Goal: Task Accomplishment & Management: Manage account settings

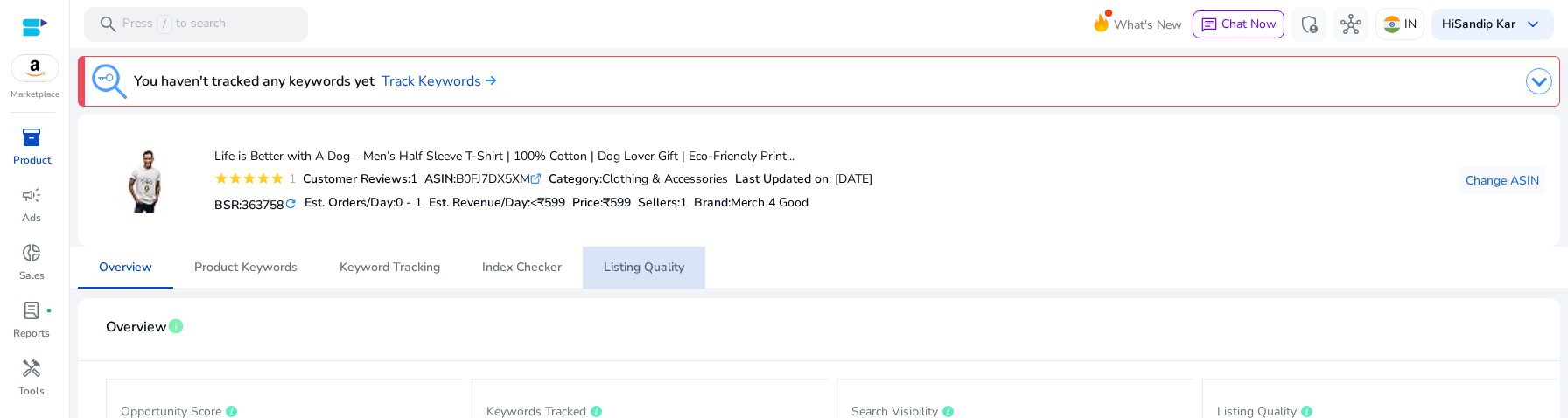
click at [638, 263] on span "Listing Quality" at bounding box center [644, 267] width 81 height 12
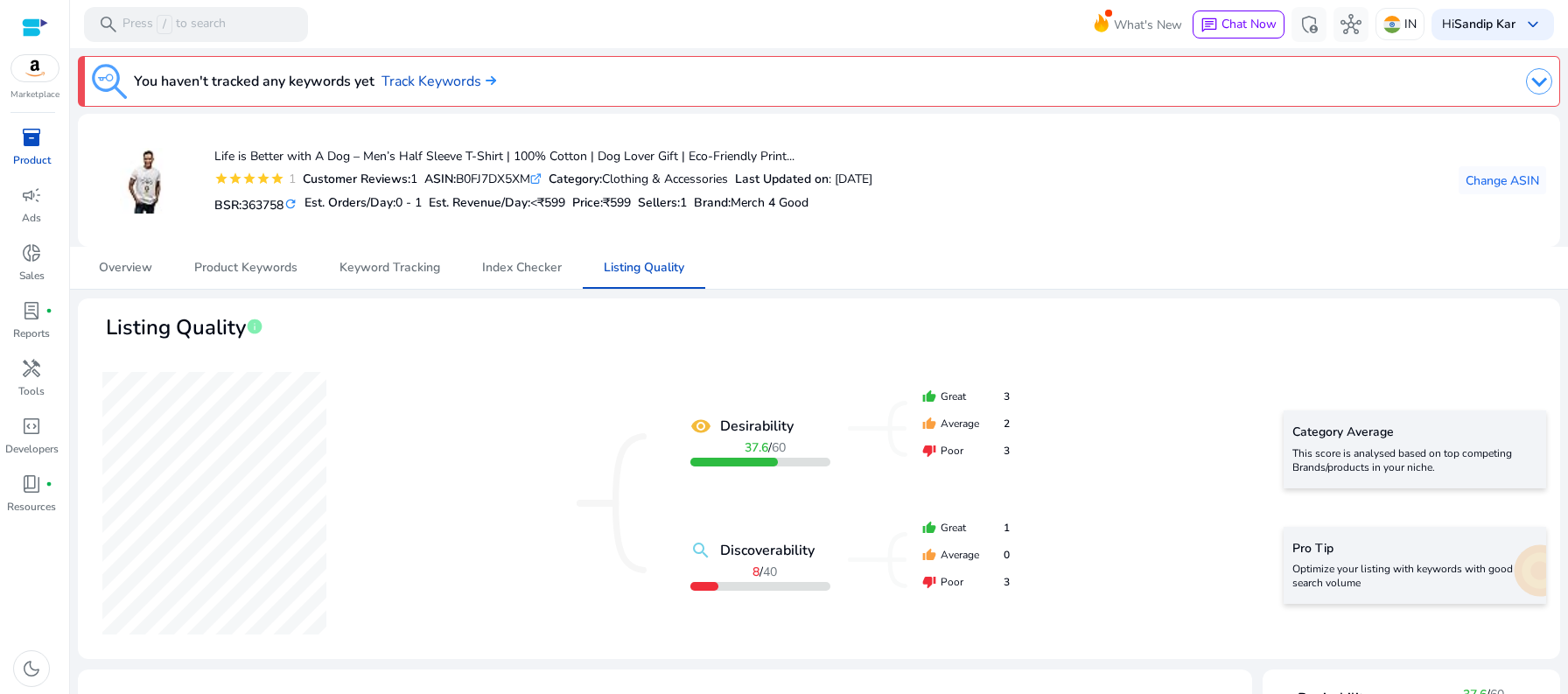
click at [542, 177] on icon ".st0{fill:#2c8af8}" at bounding box center [536, 179] width 11 height 11
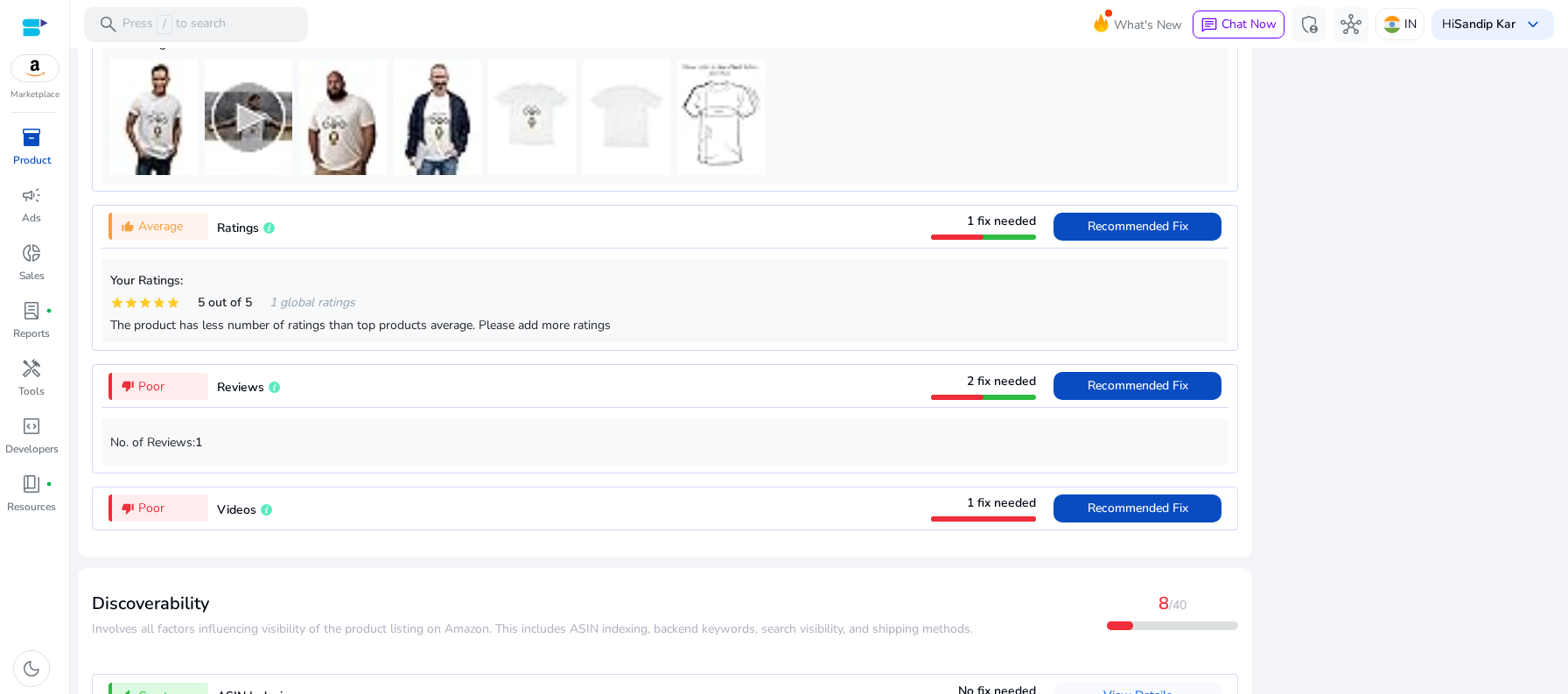
scroll to position [1351, 0]
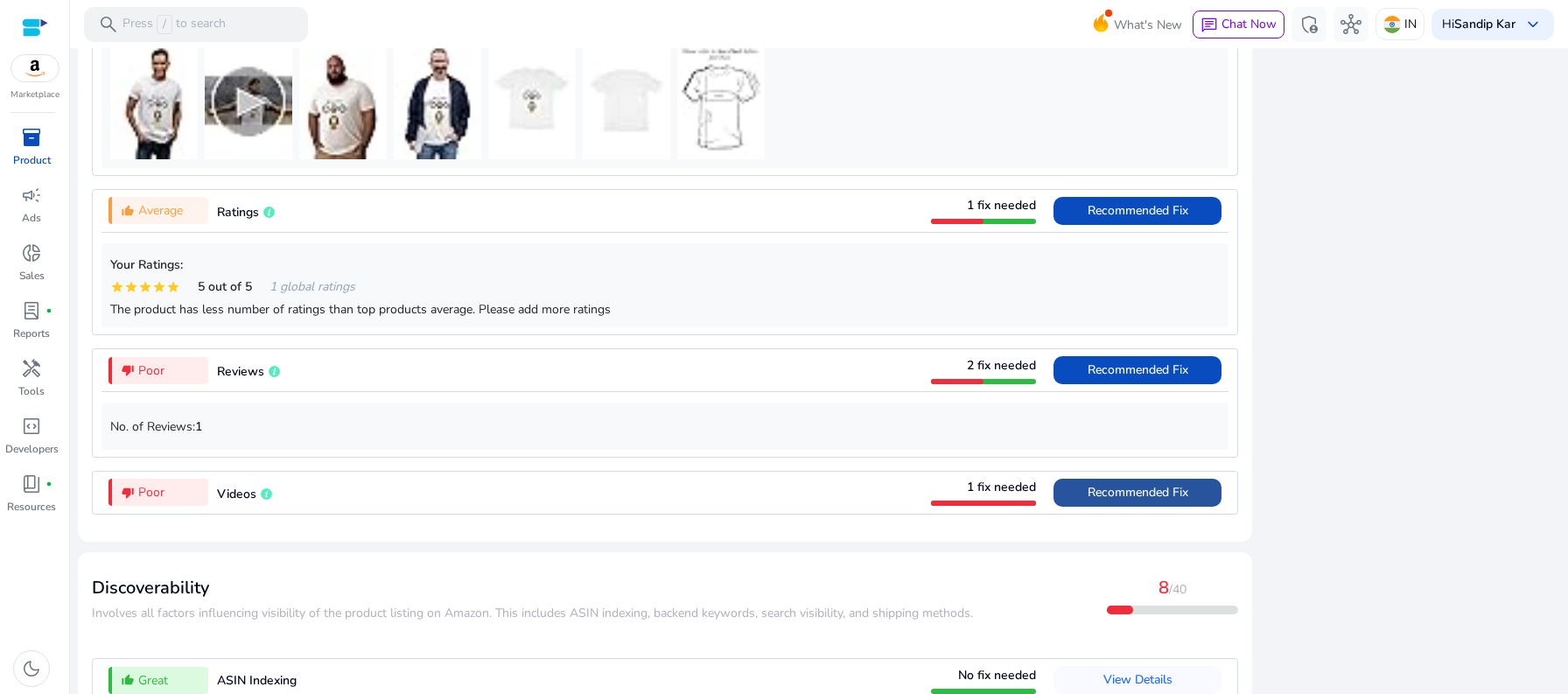
click at [1079, 417] on span at bounding box center [1137, 492] width 168 height 42
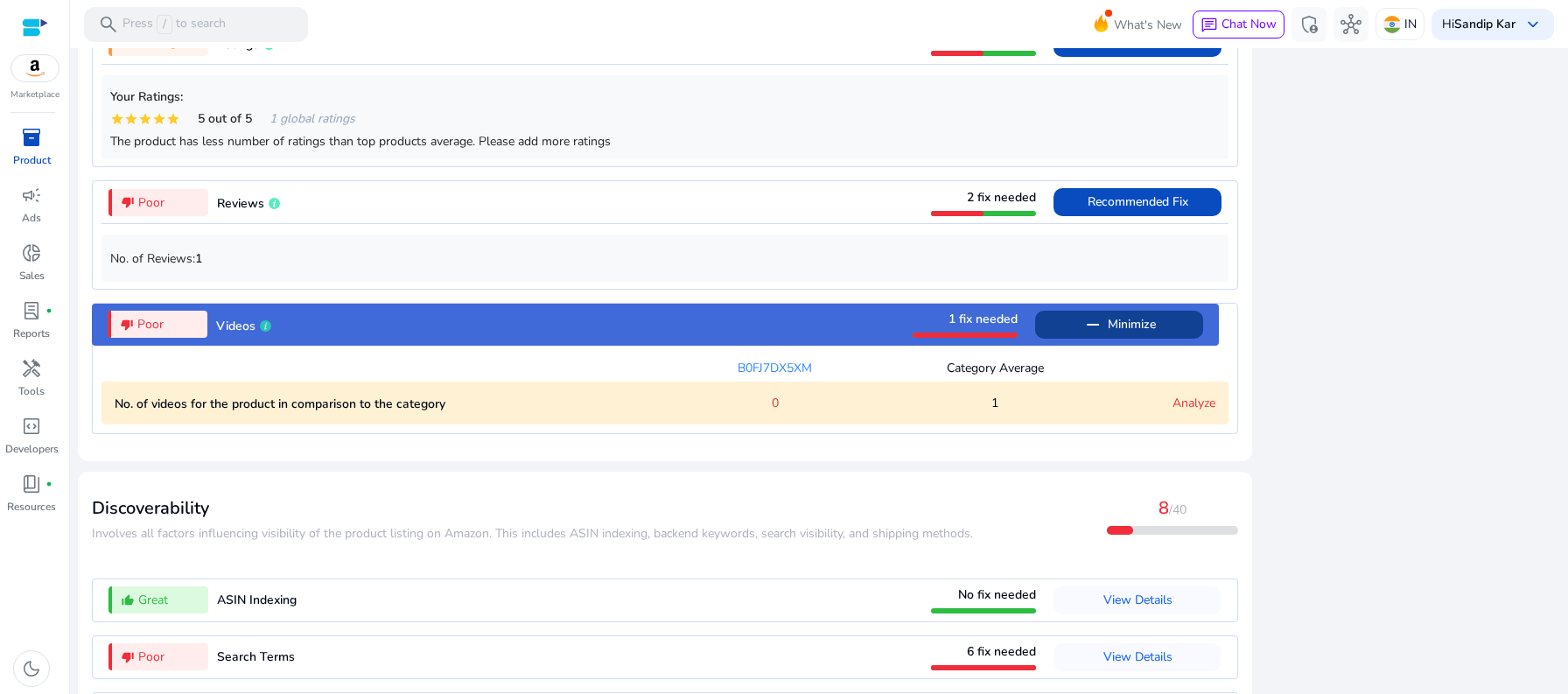
scroll to position [1666, 0]
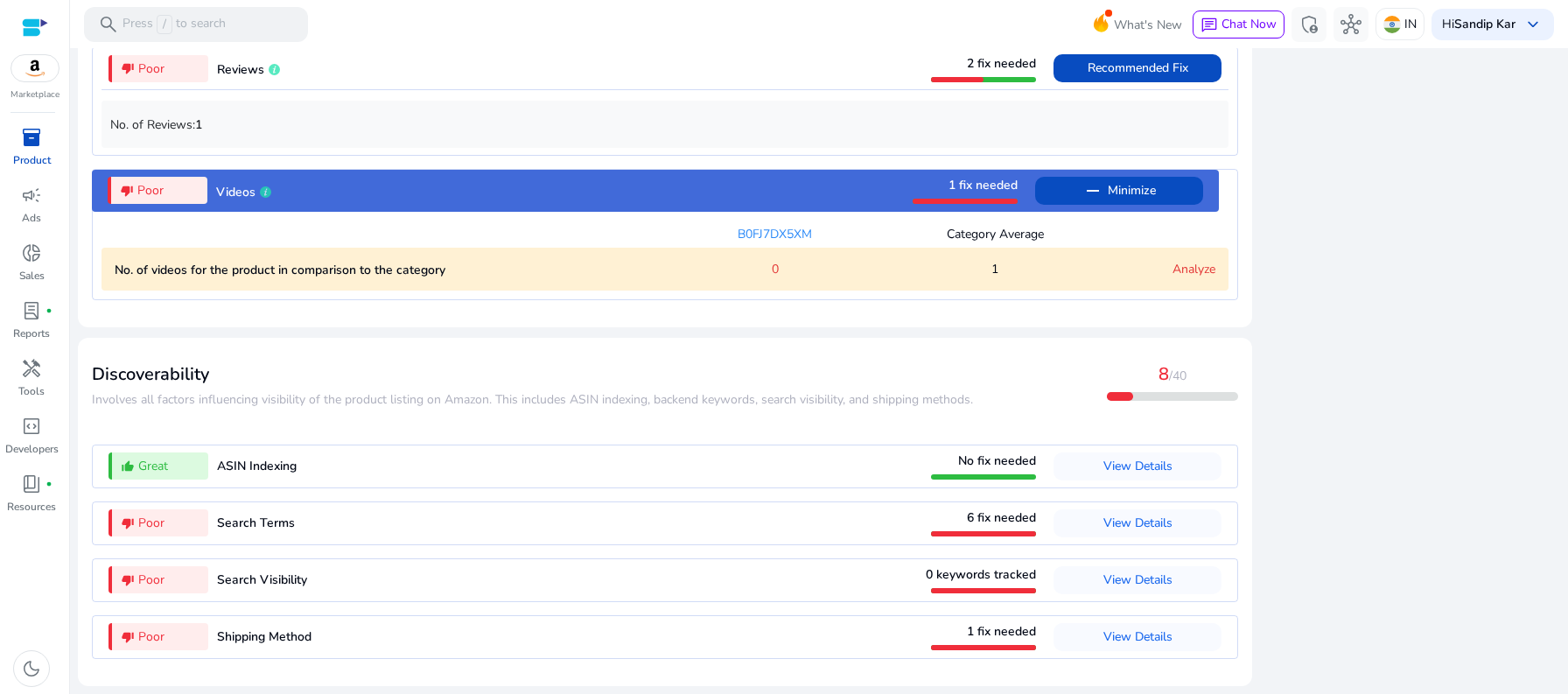
click at [975, 188] on span "1 fix needed" at bounding box center [983, 185] width 70 height 17
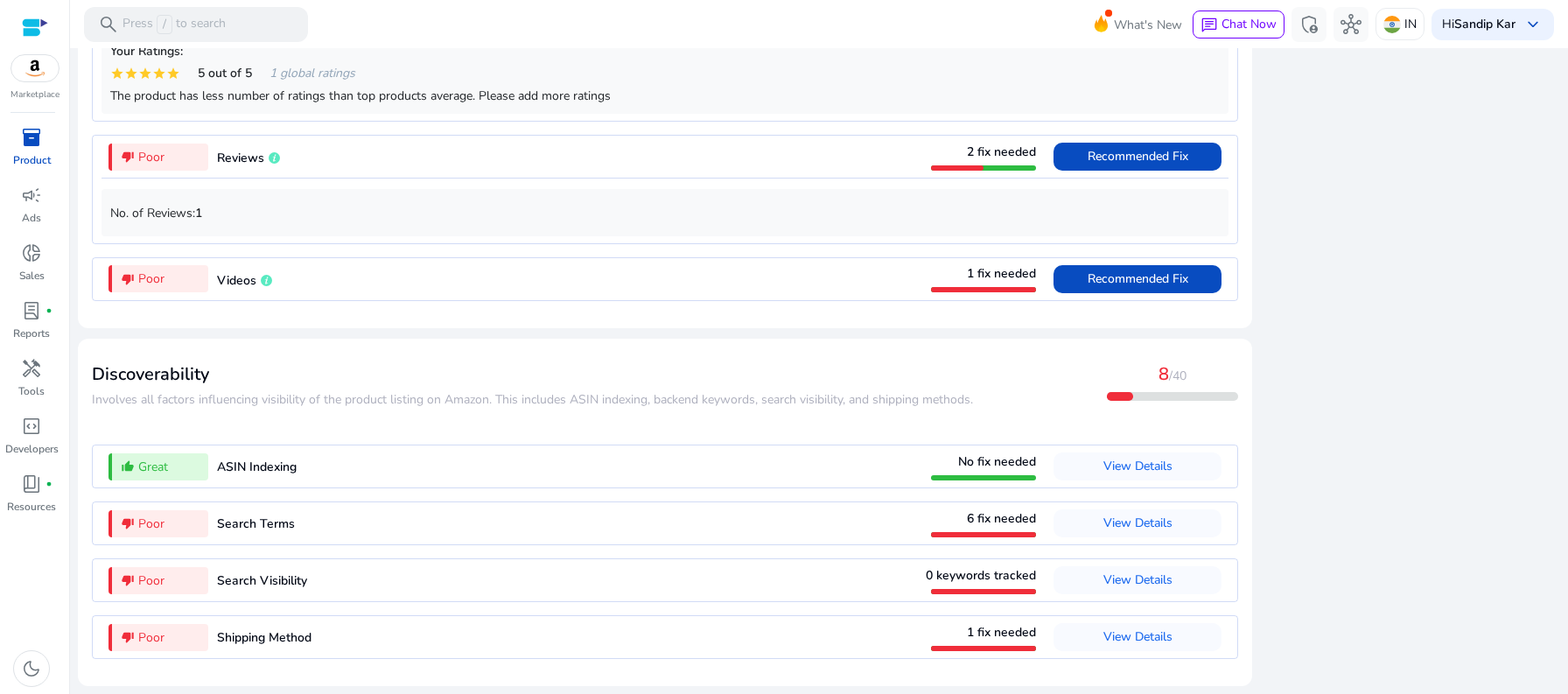
scroll to position [1578, 0]
click at [976, 277] on span "1 fix needed" at bounding box center [1001, 273] width 70 height 17
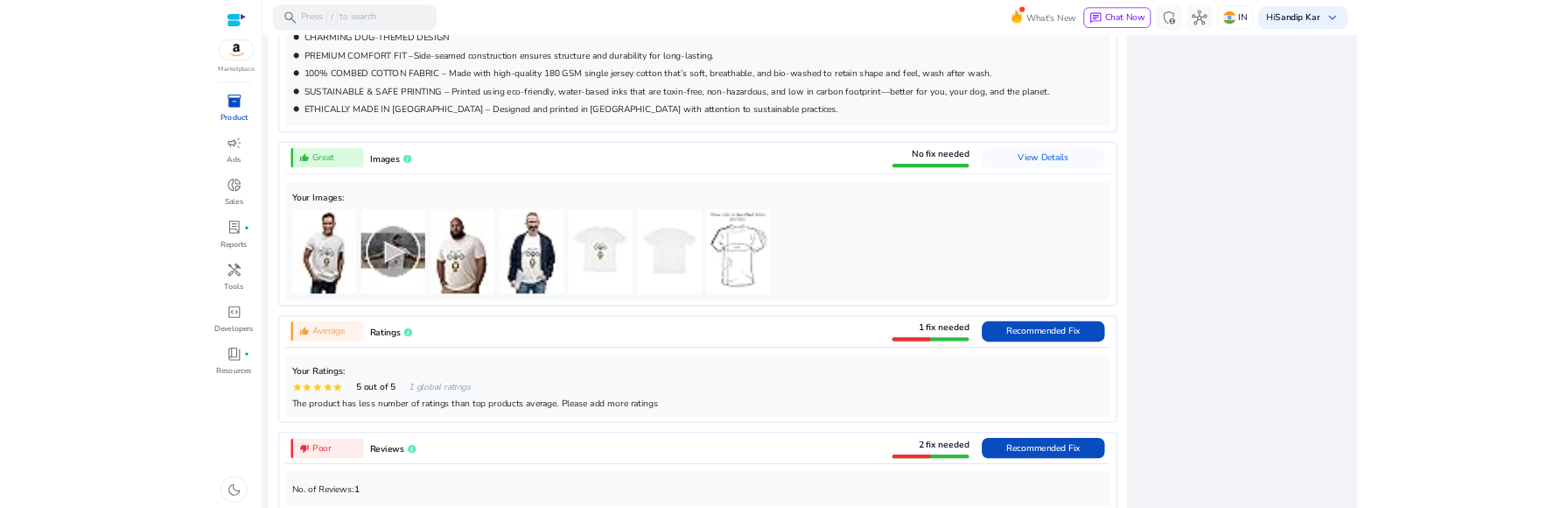
scroll to position [1100, 0]
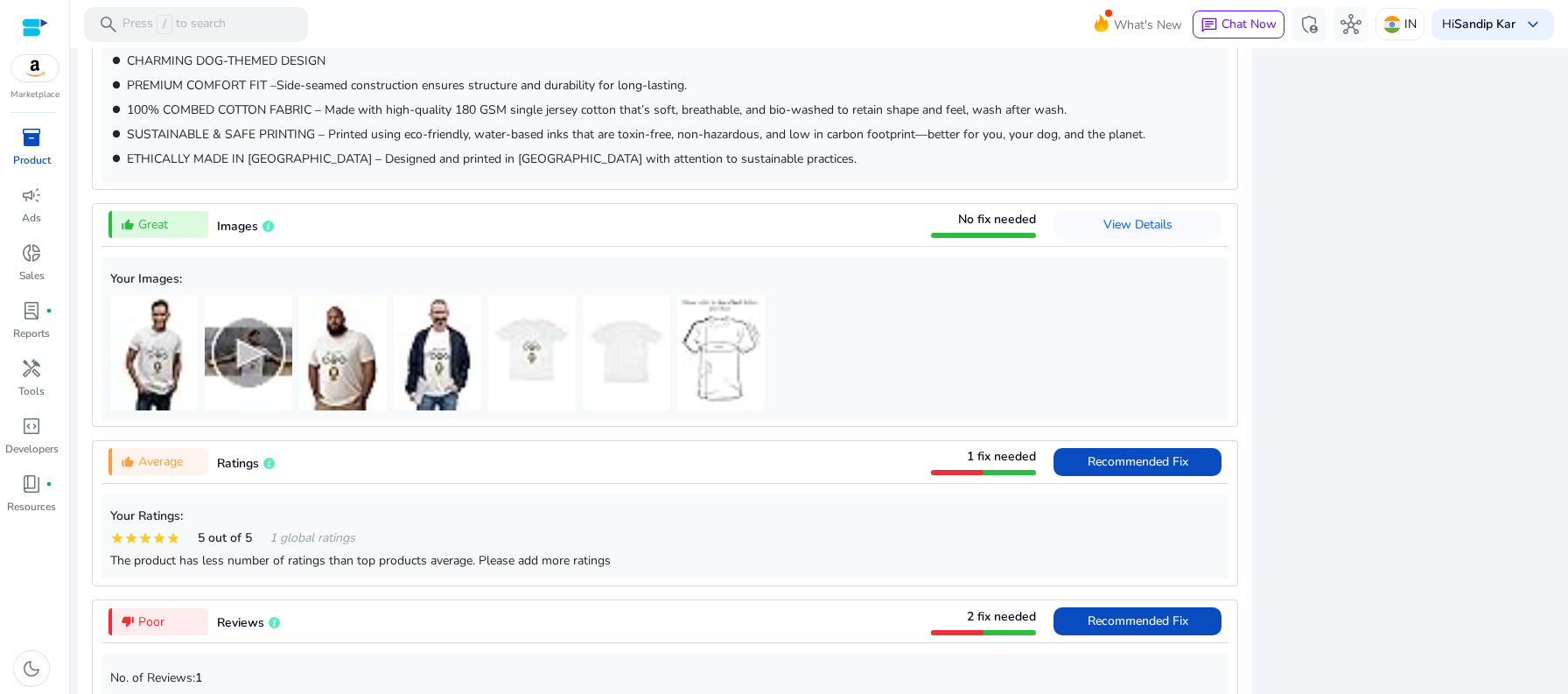
click at [233, 346] on img at bounding box center [248, 352] width 87 height 116
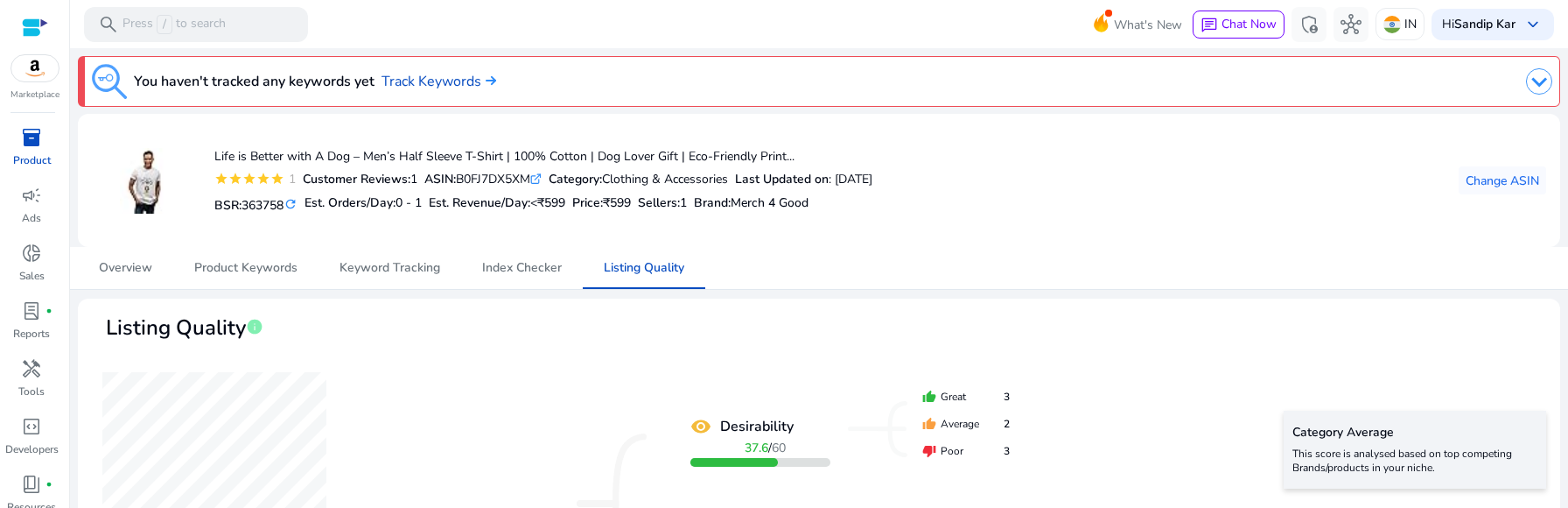
scroll to position [1100, 0]
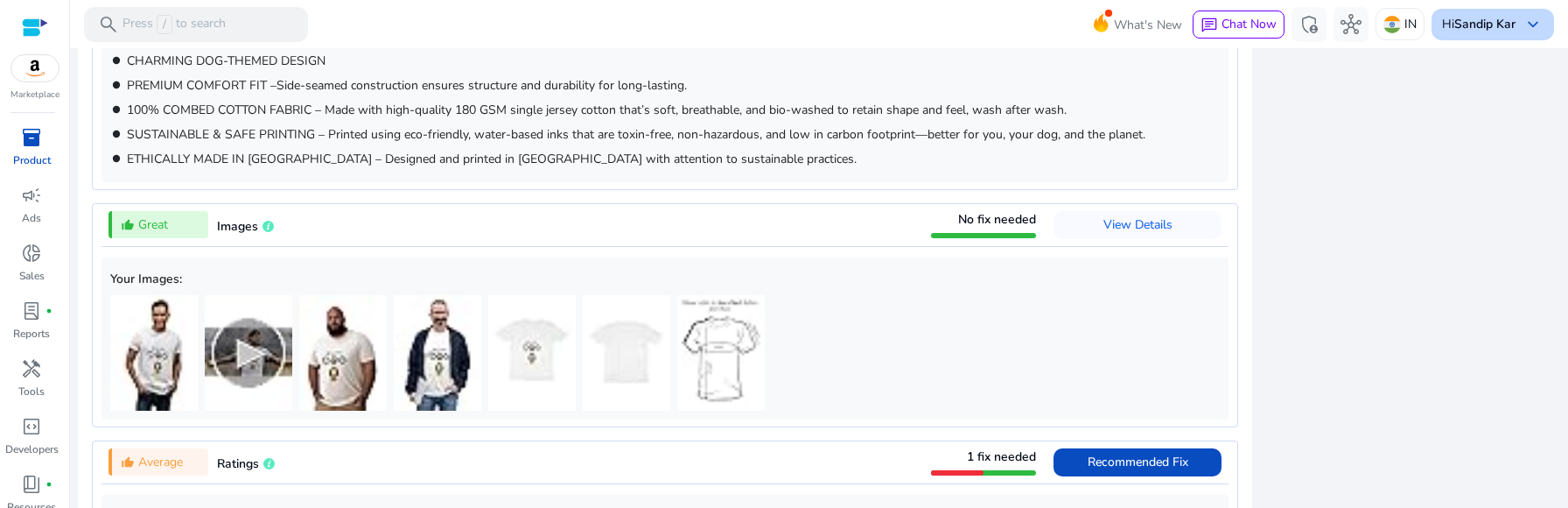
click at [1438, 11] on div "Hi Sandip Kar keyboard_arrow_down" at bounding box center [1493, 24] width 122 height 32
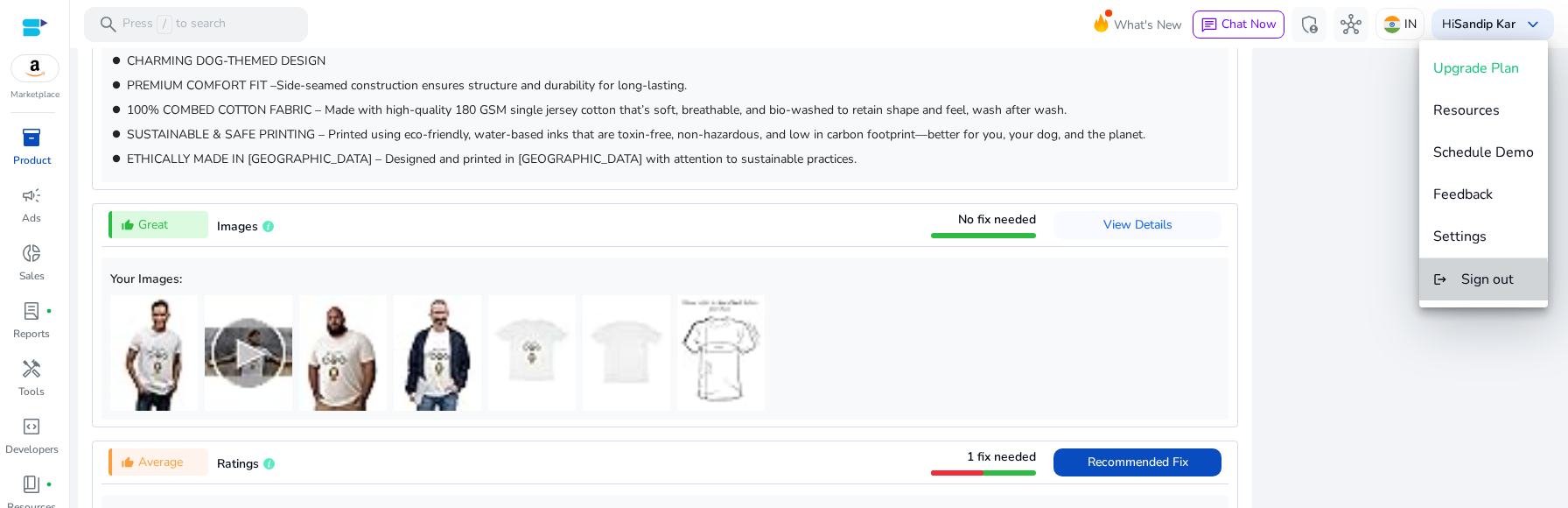
click at [1457, 281] on button "logout Sign out" at bounding box center [1484, 279] width 129 height 42
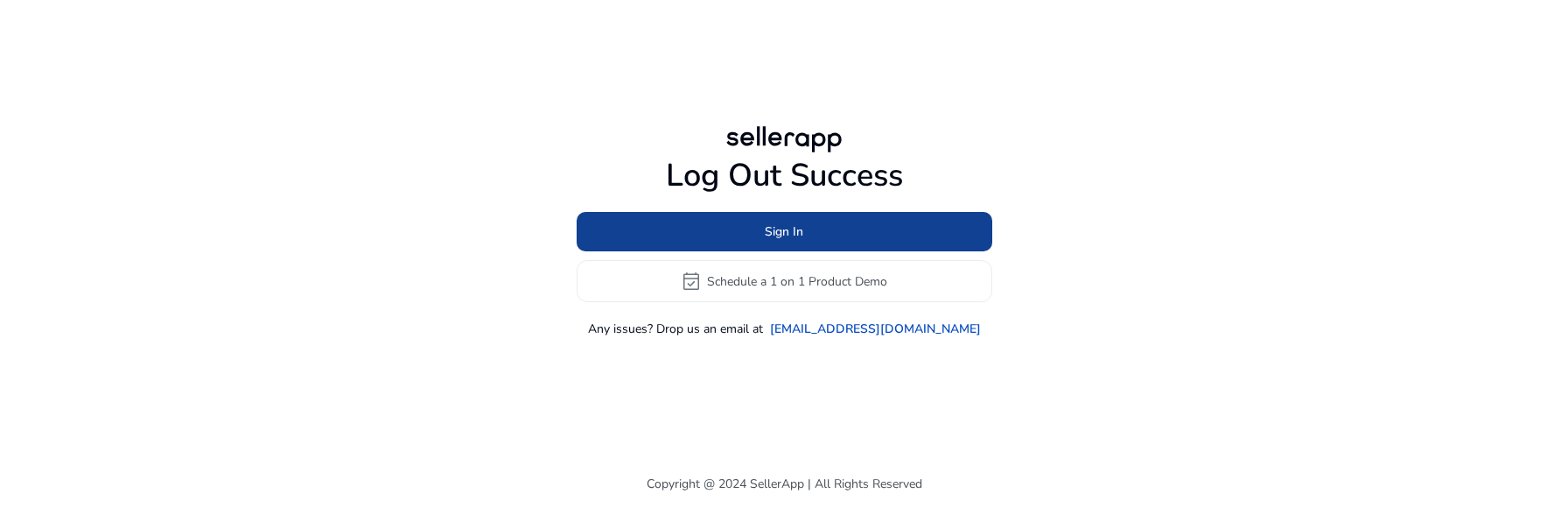
click at [822, 235] on span at bounding box center [784, 232] width 416 height 42
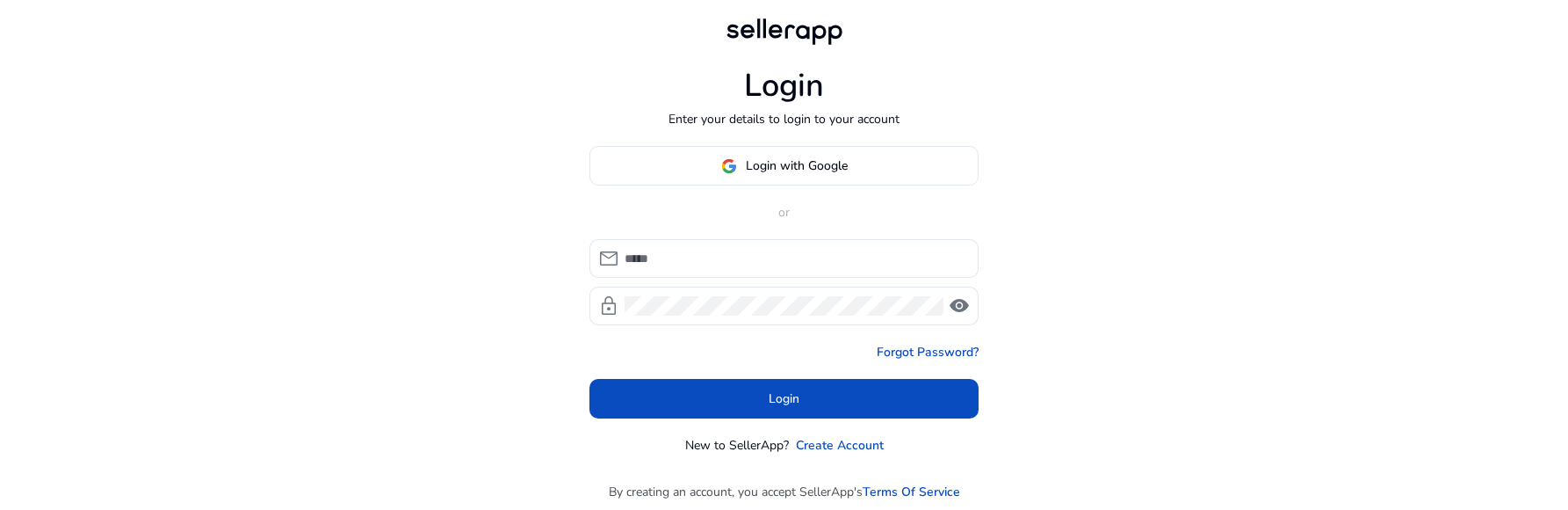
type input "**********"
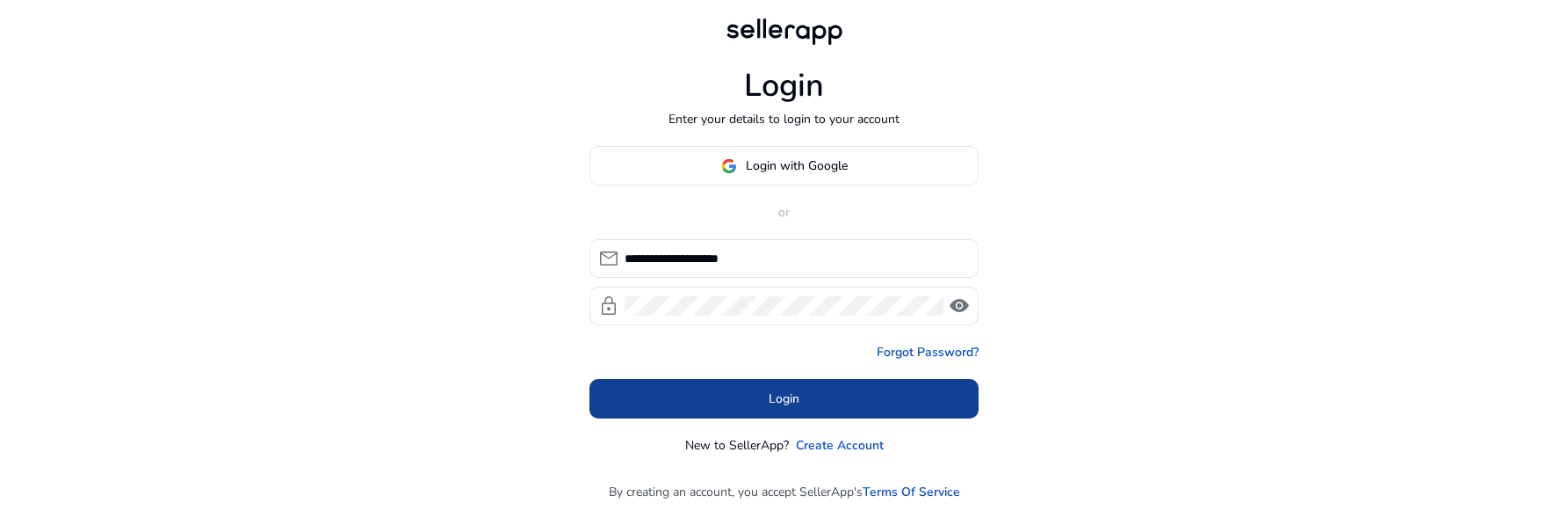
click at [752, 405] on span at bounding box center [784, 398] width 389 height 42
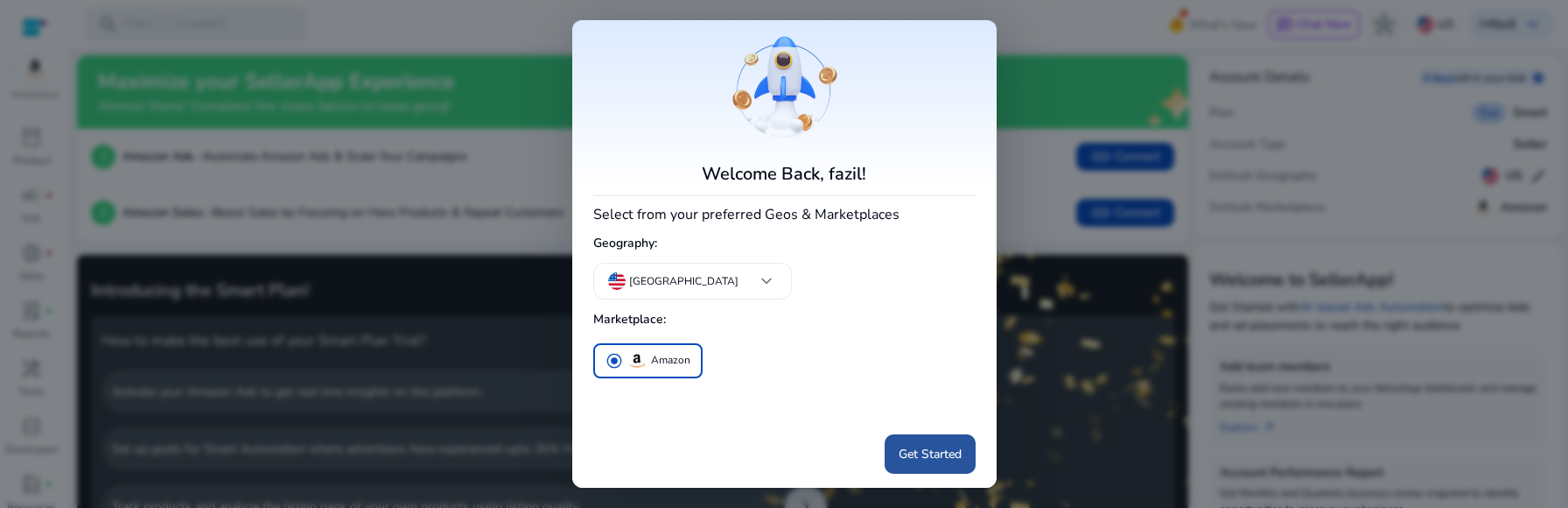
click at [896, 443] on span at bounding box center [930, 452] width 91 height 42
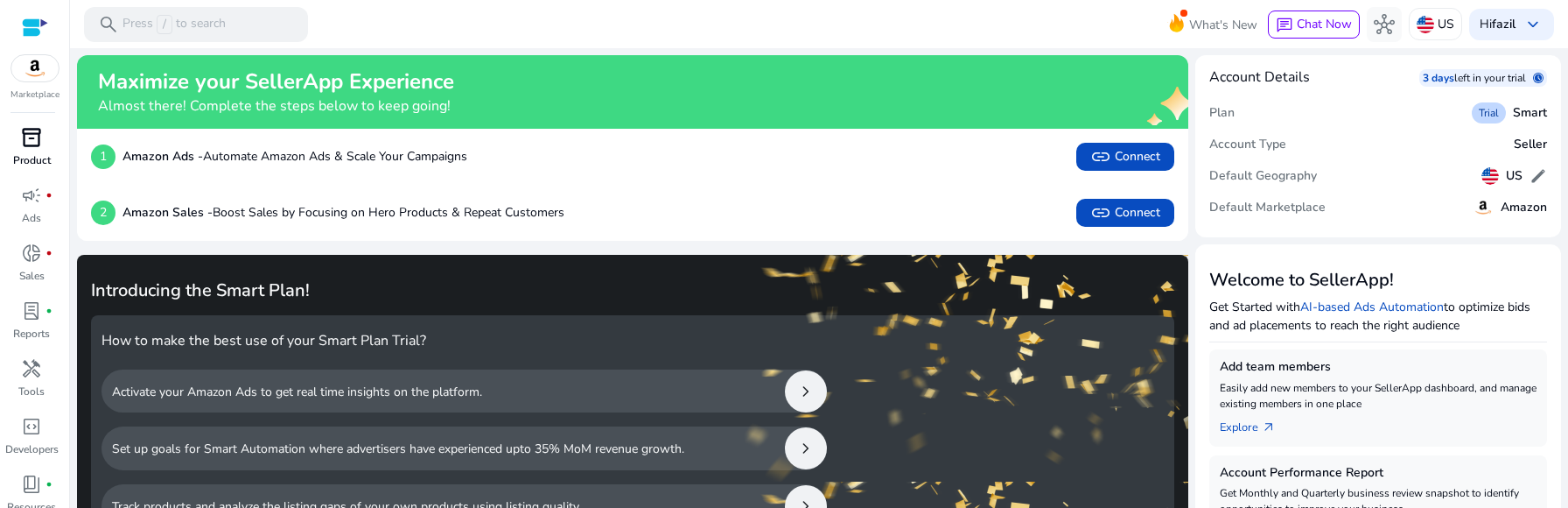
click at [42, 152] on p "Product" at bounding box center [32, 159] width 38 height 16
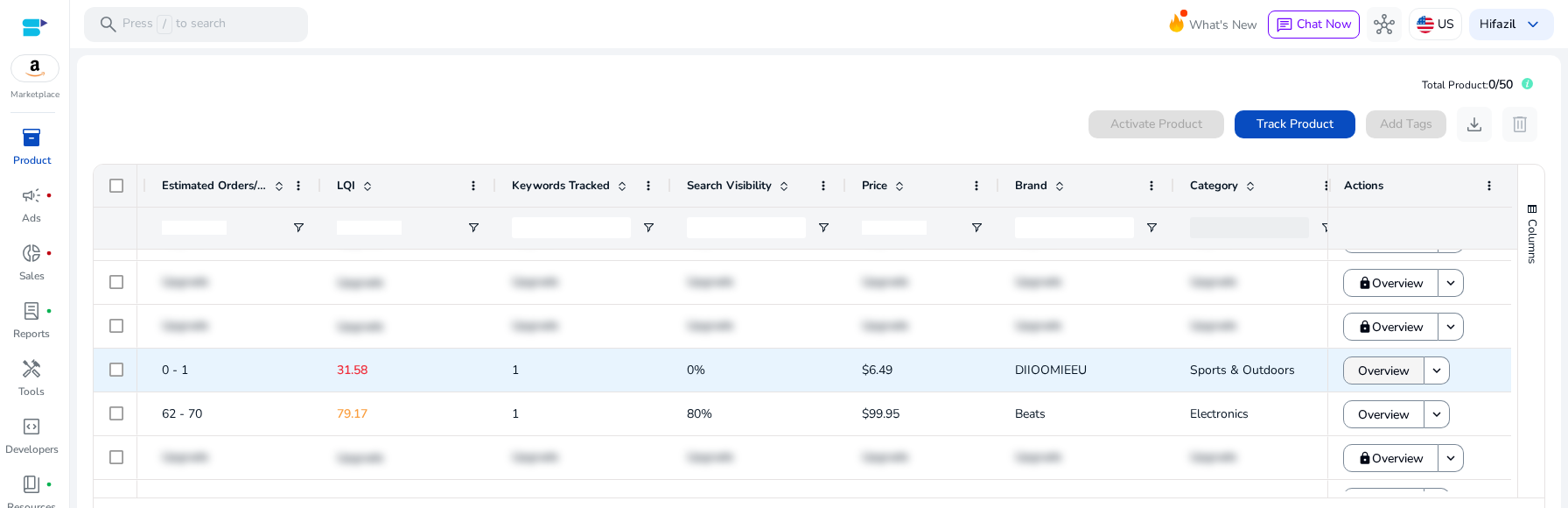
click at [1378, 378] on span "Overview" at bounding box center [1385, 371] width 52 height 36
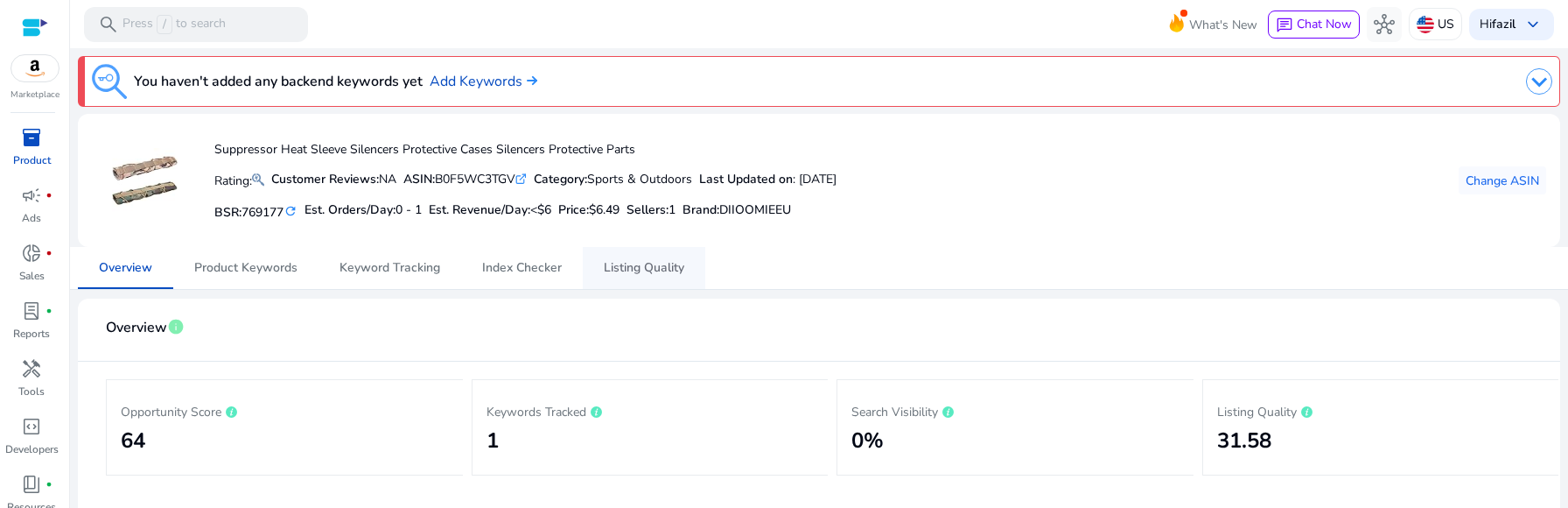
click at [627, 258] on span "Listing Quality" at bounding box center [644, 267] width 81 height 42
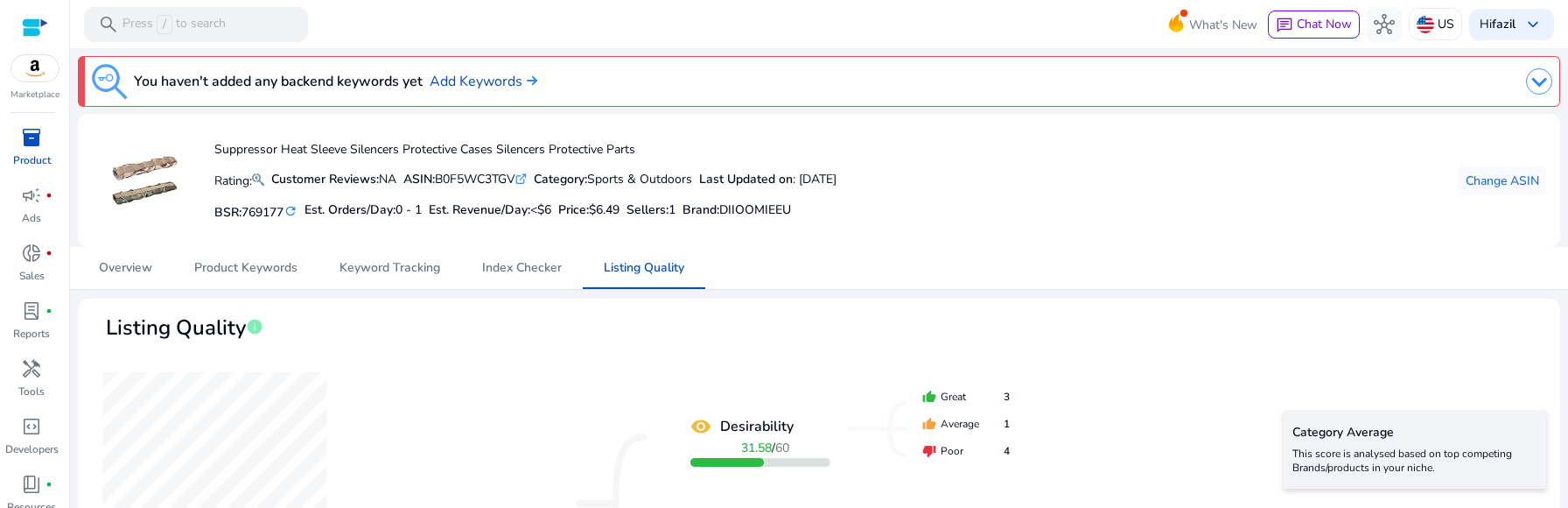
click at [525, 180] on icon at bounding box center [520, 179] width 8 height 8
click at [526, 178] on icon at bounding box center [523, 176] width 6 height 6
click at [25, 133] on span "inventory_2" at bounding box center [32, 137] width 21 height 21
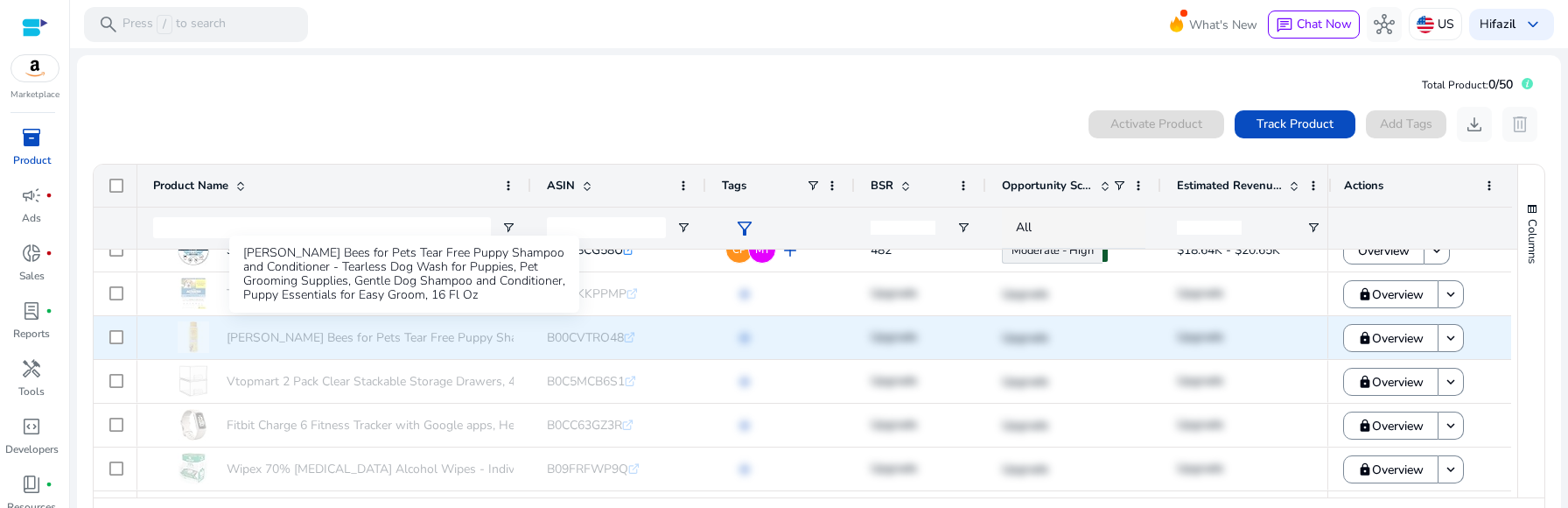
scroll to position [275, 0]
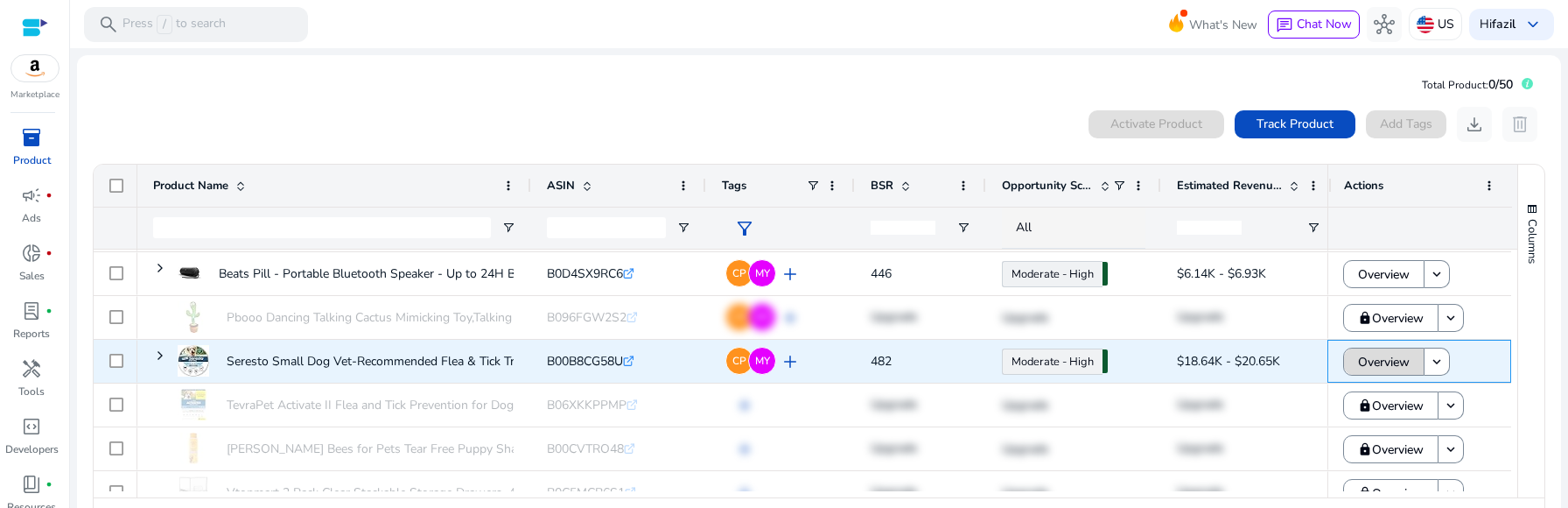
click at [1394, 356] on span "Overview" at bounding box center [1385, 362] width 52 height 36
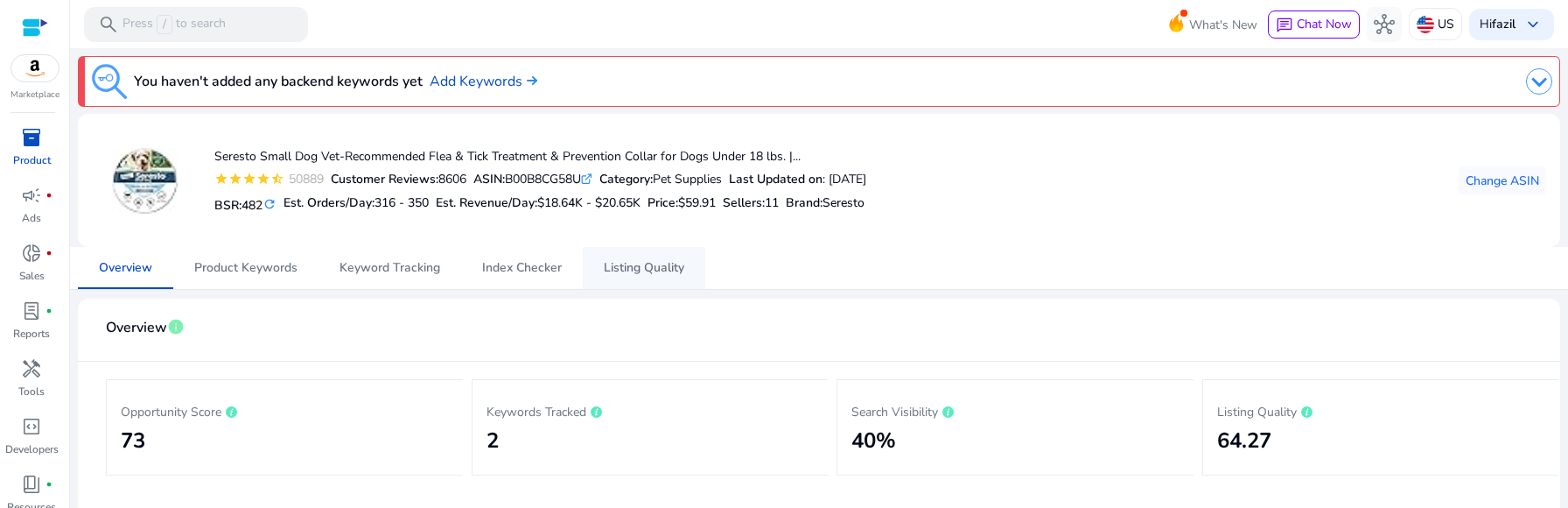
click at [618, 270] on span "Listing Quality" at bounding box center [644, 267] width 81 height 12
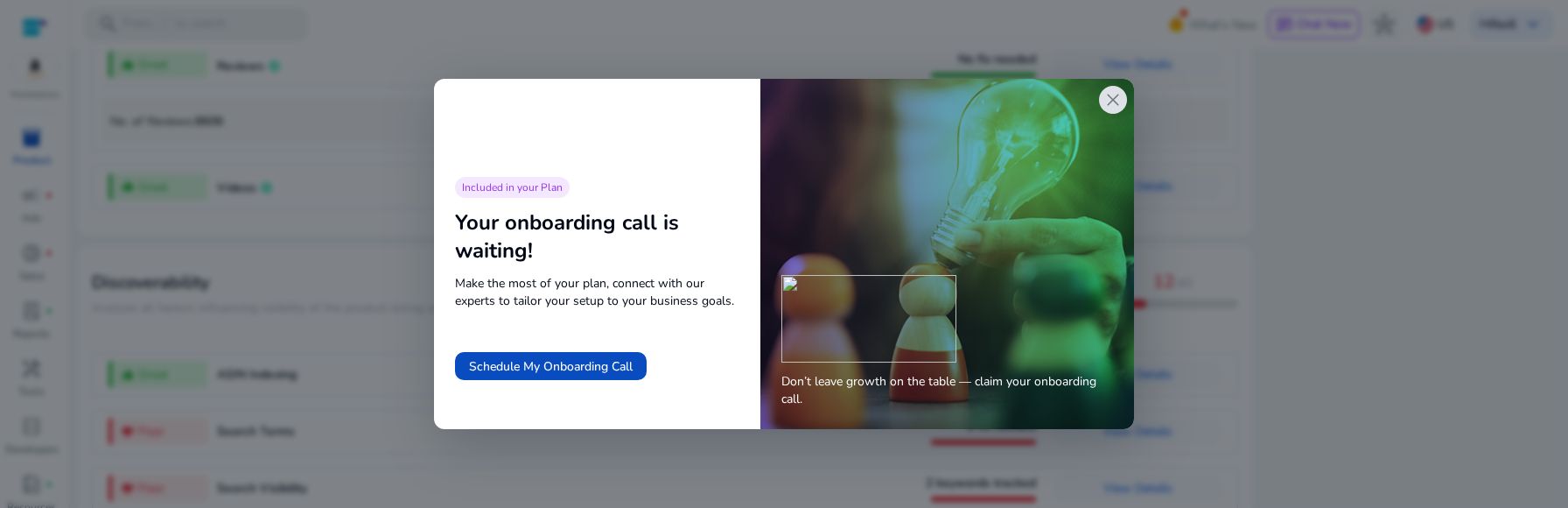
click at [1112, 102] on span "close" at bounding box center [1113, 99] width 21 height 21
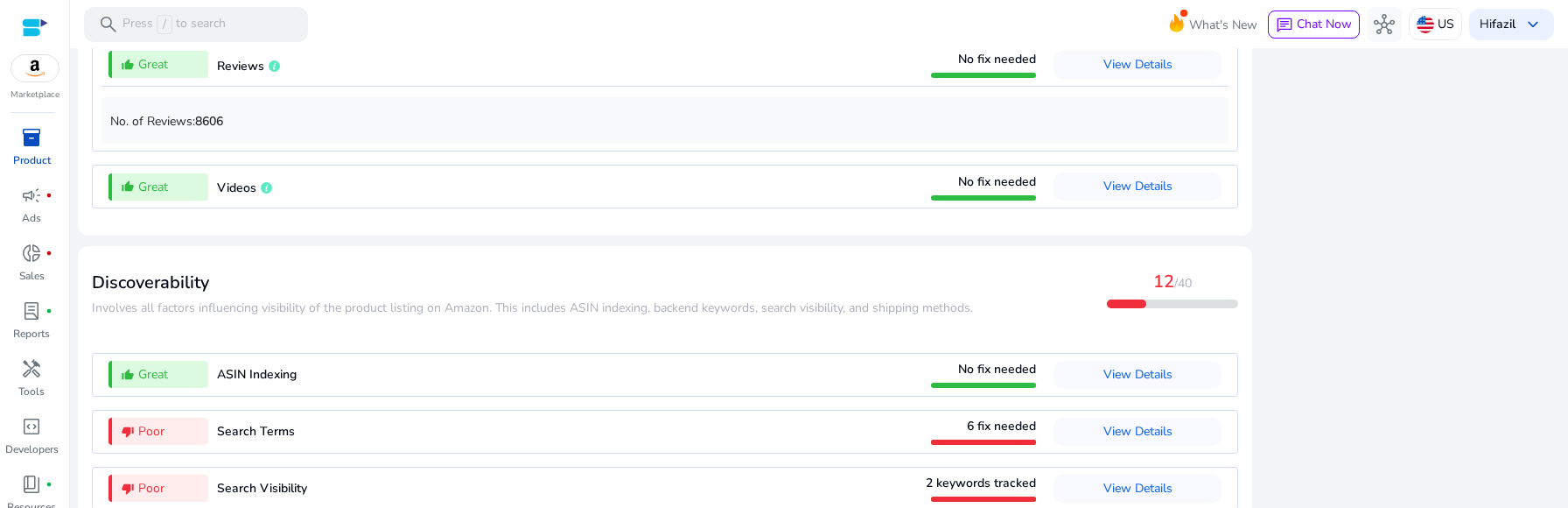
scroll to position [14, 0]
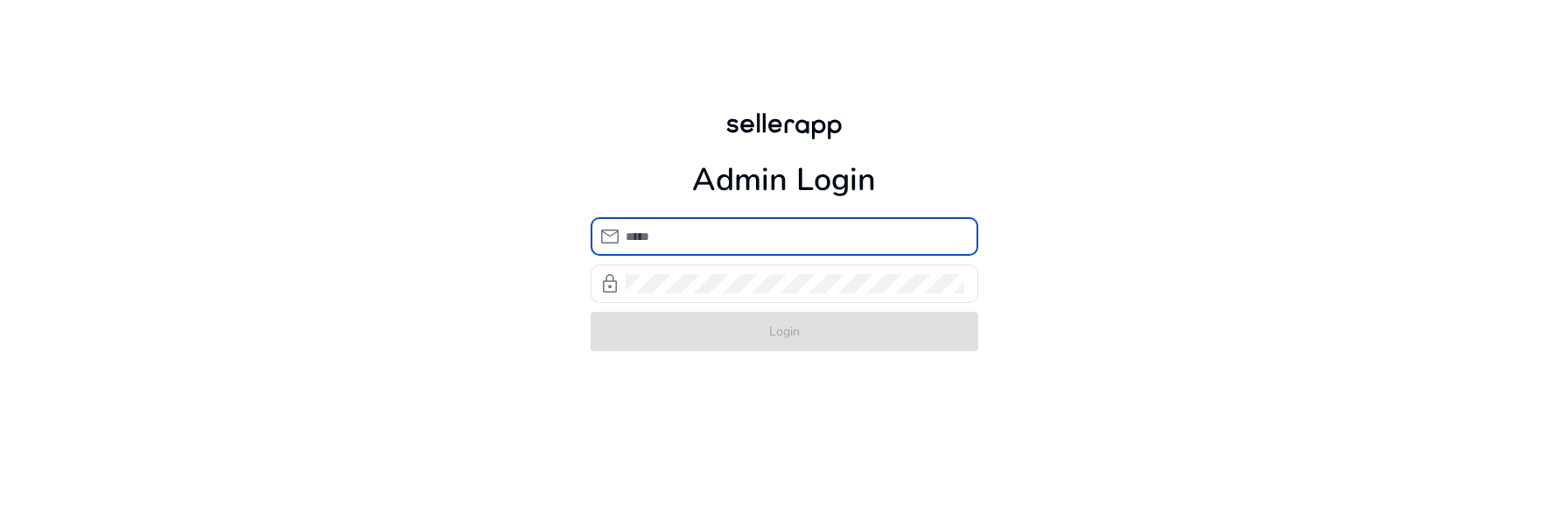
type input "**********"
click at [1138, 248] on div "**********" at bounding box center [784, 230] width 1568 height 460
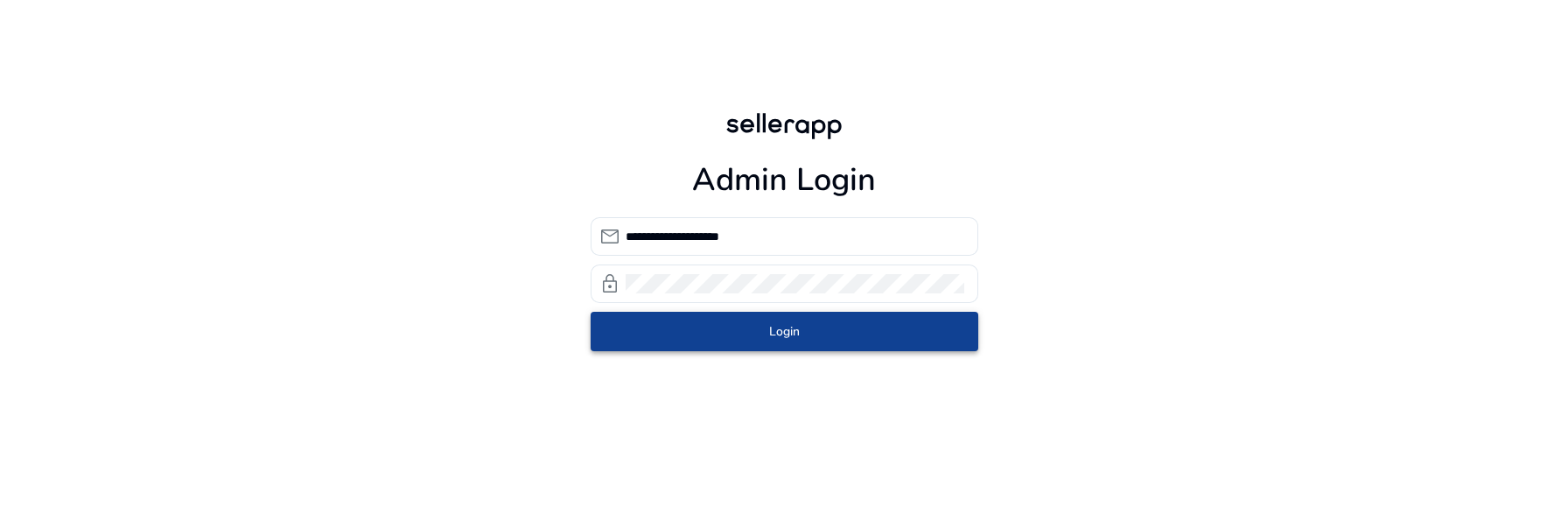
click at [840, 335] on span "submit" at bounding box center [784, 330] width 387 height 42
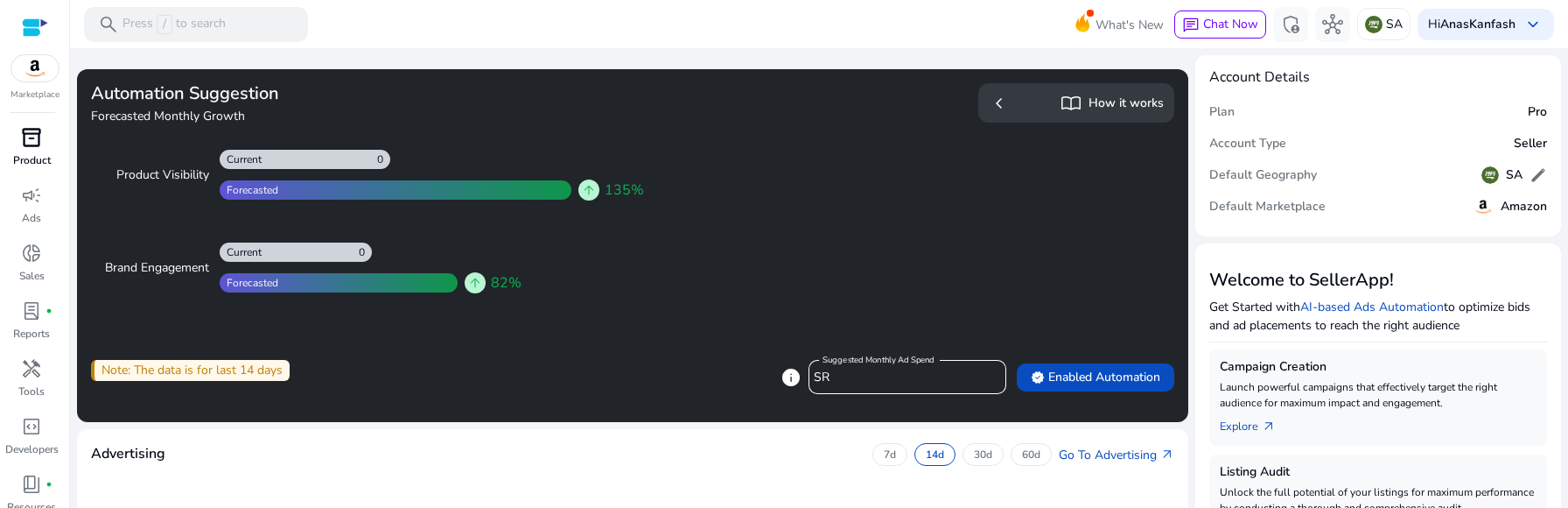
click at [44, 156] on p "Product" at bounding box center [32, 159] width 38 height 16
